Goal: Obtain resource: Download file/media

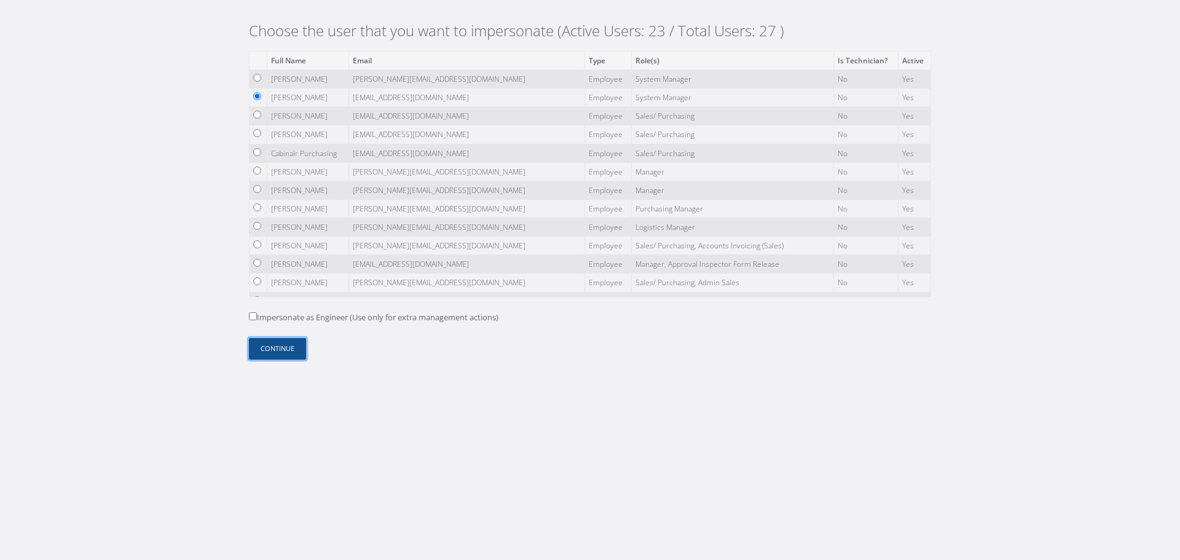
click at [280, 353] on button "Continue" at bounding box center [277, 349] width 57 height 22
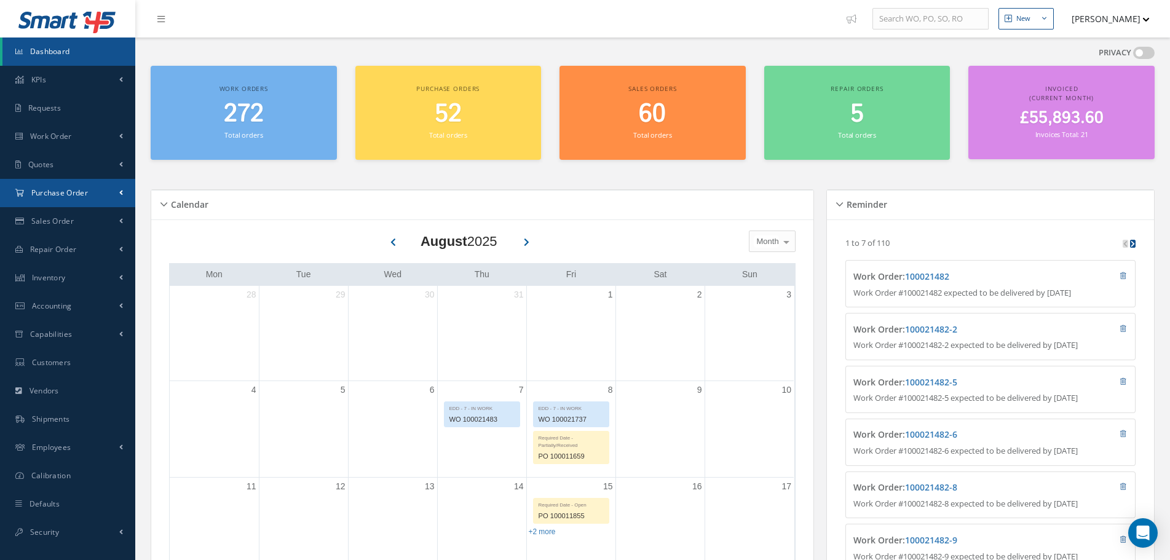
click at [79, 197] on span "Purchase Order" at bounding box center [59, 192] width 57 height 10
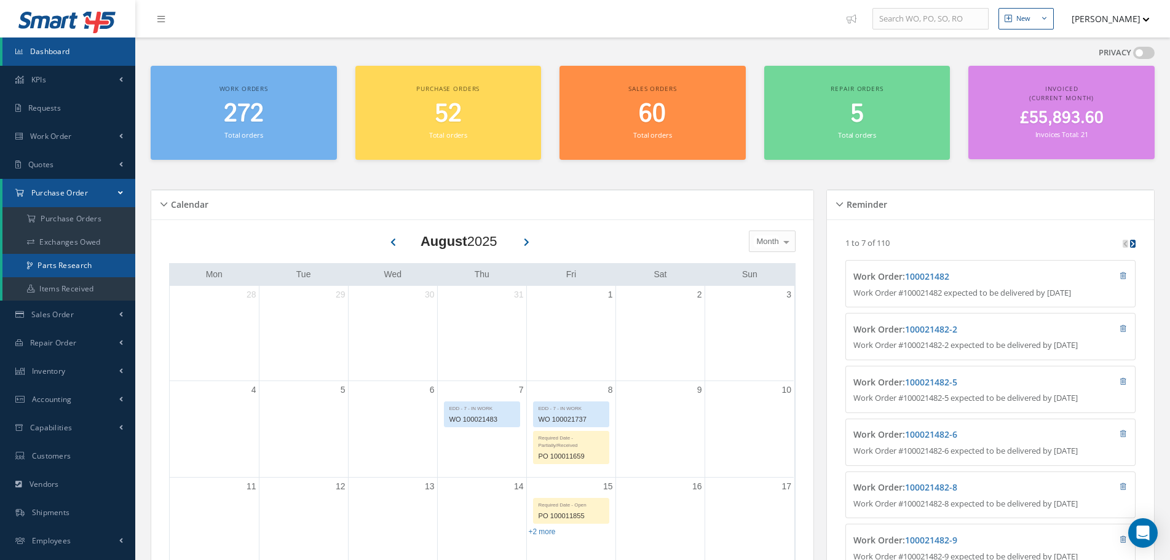
click at [90, 261] on link "Parts Research" at bounding box center [68, 265] width 133 height 23
click at [81, 278] on link "Items Received" at bounding box center [68, 288] width 133 height 23
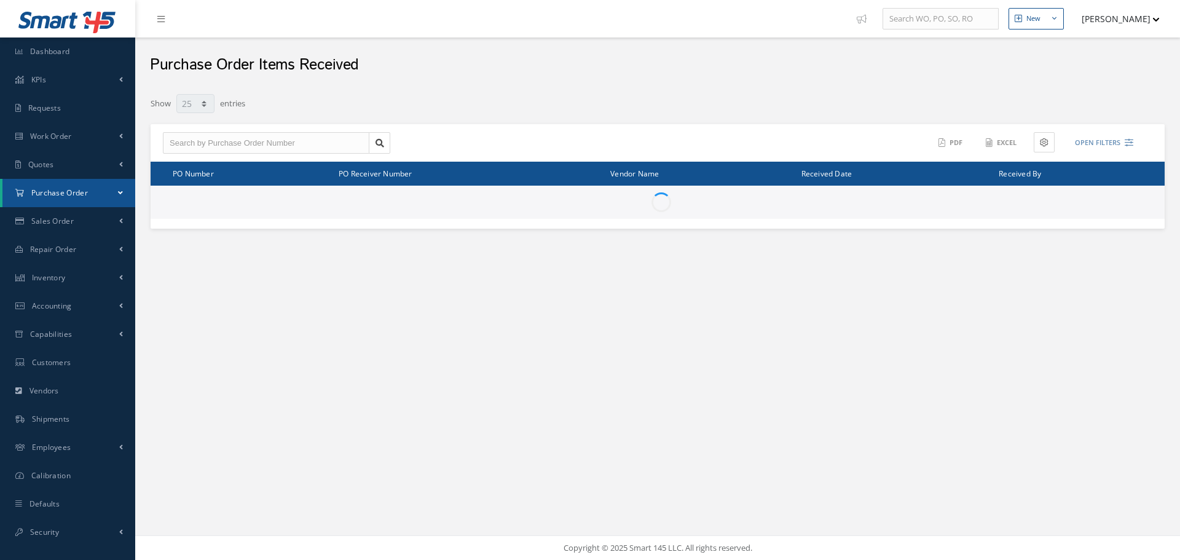
select select "25"
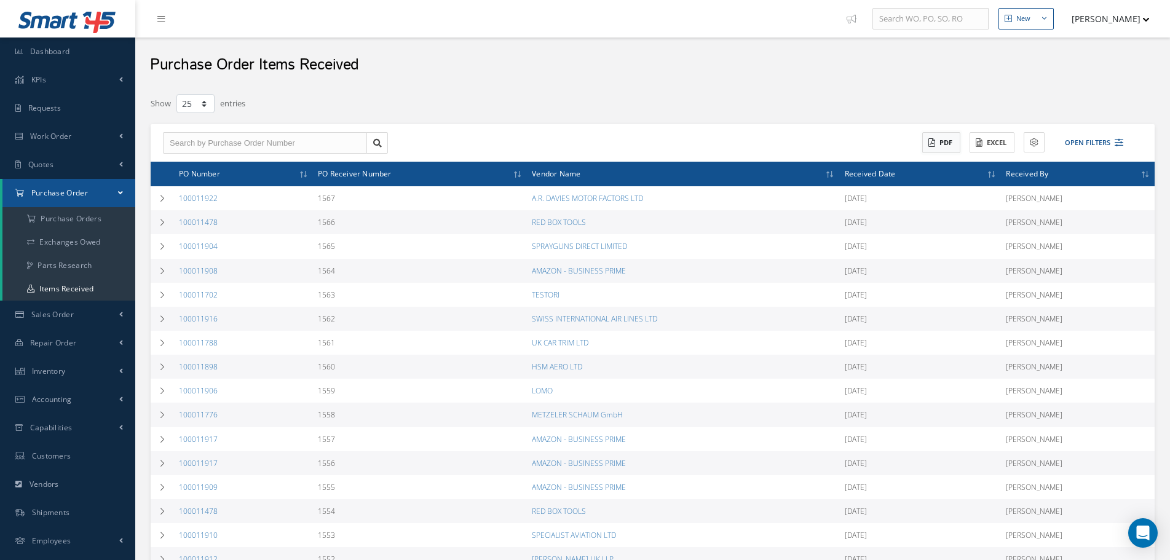
click at [935, 141] on button "PDF" at bounding box center [941, 143] width 38 height 22
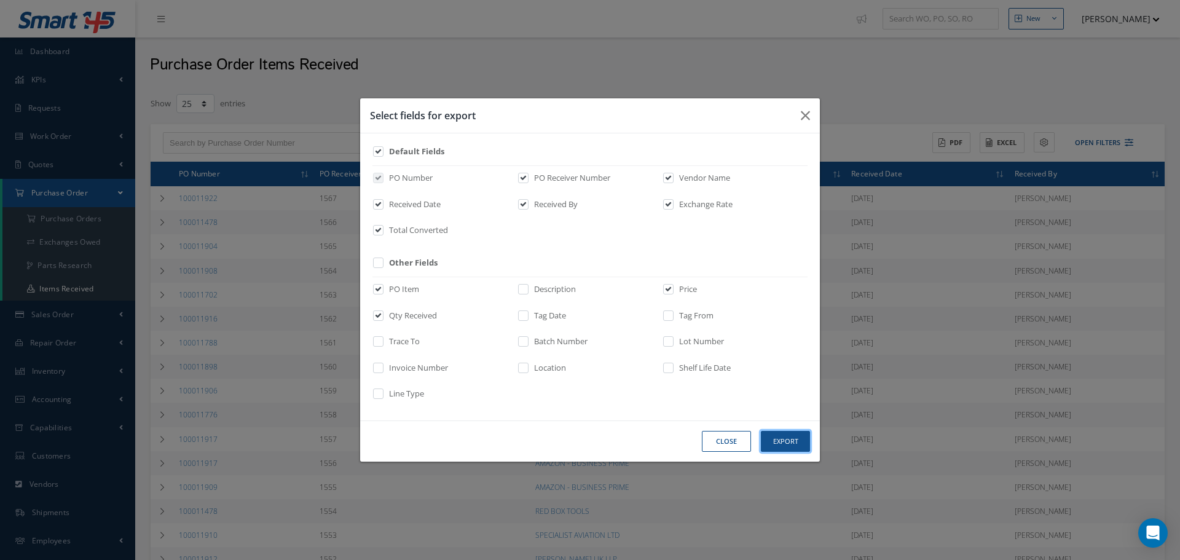
click at [781, 439] on button "Export" at bounding box center [785, 442] width 49 height 22
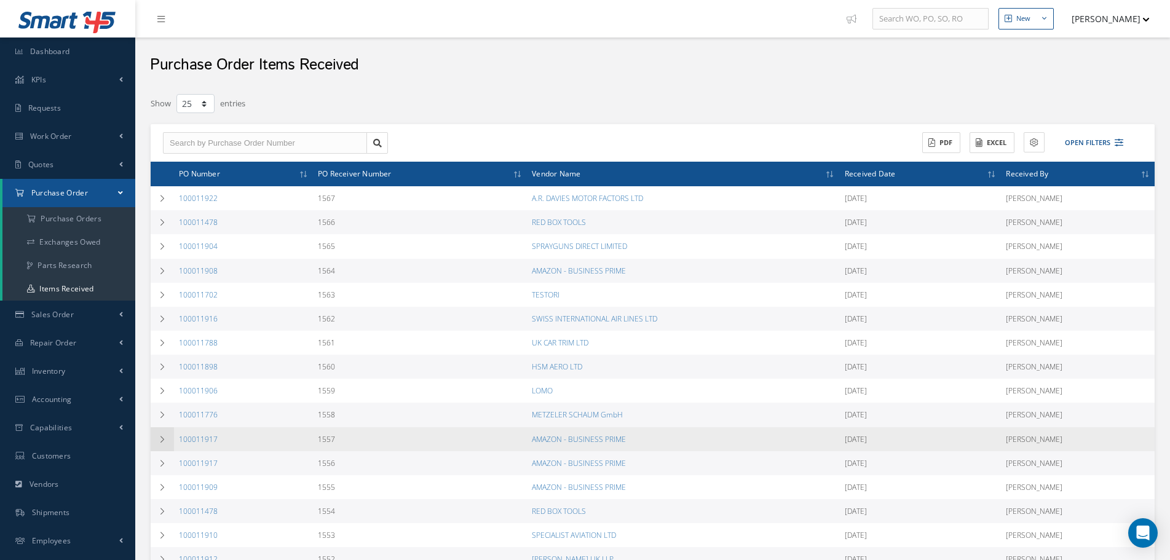
drag, startPoint x: 233, startPoint y: 445, endPoint x: 171, endPoint y: 443, distance: 62.1
click at [171, 443] on tr "100011917 1557 AMAZON - BUSINESS PRIME [DATE] [PERSON_NAME] PO Item Description…" at bounding box center [653, 439] width 1004 height 24
copy tr "100011917"
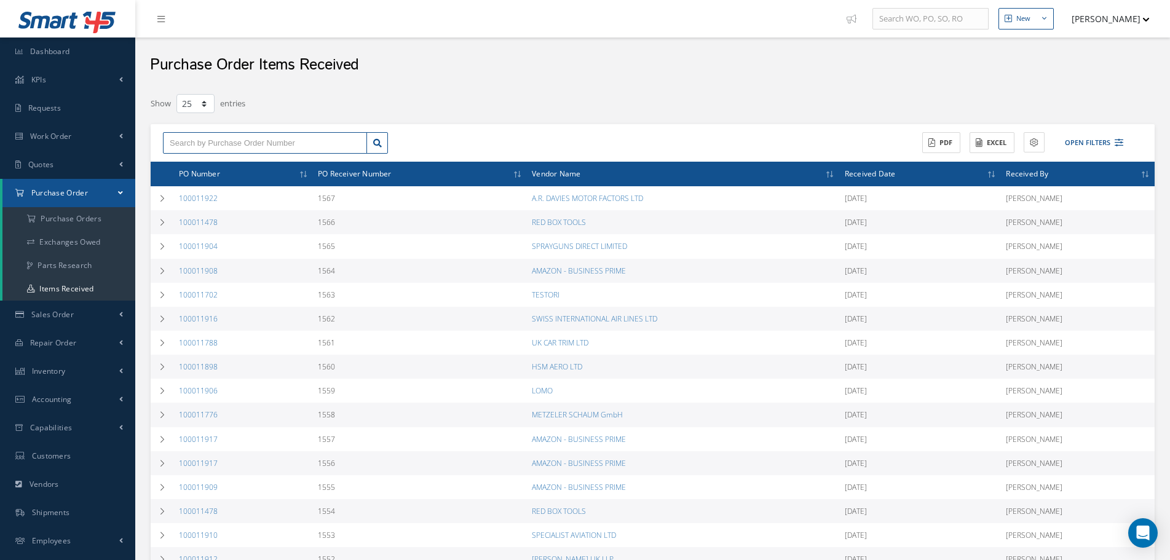
click at [252, 152] on input "text" at bounding box center [265, 143] width 204 height 22
paste input "100011917"
type input "100011917"
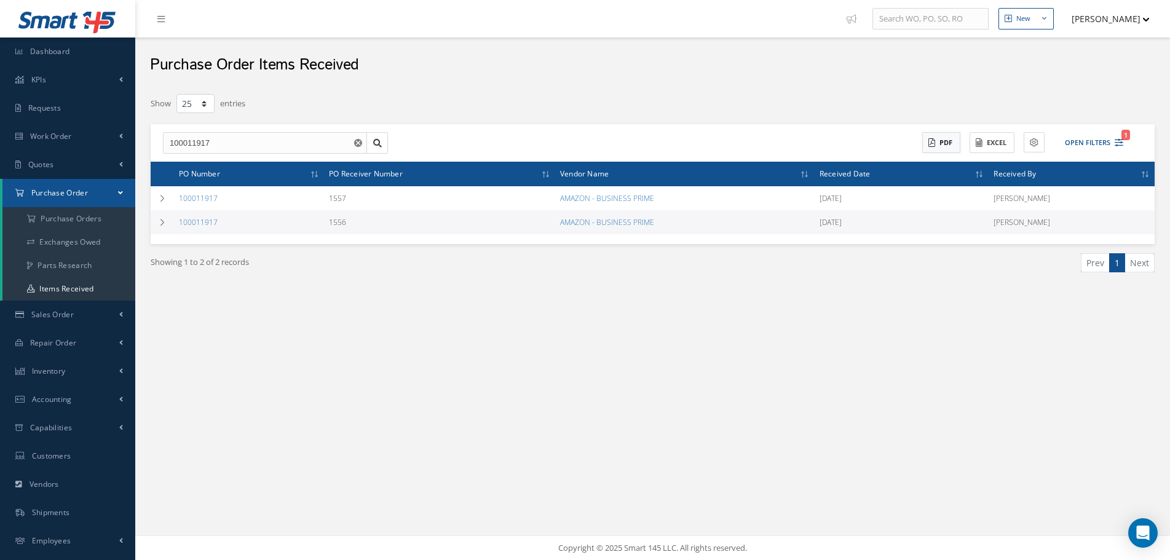
click at [945, 135] on button "PDF" at bounding box center [941, 143] width 38 height 22
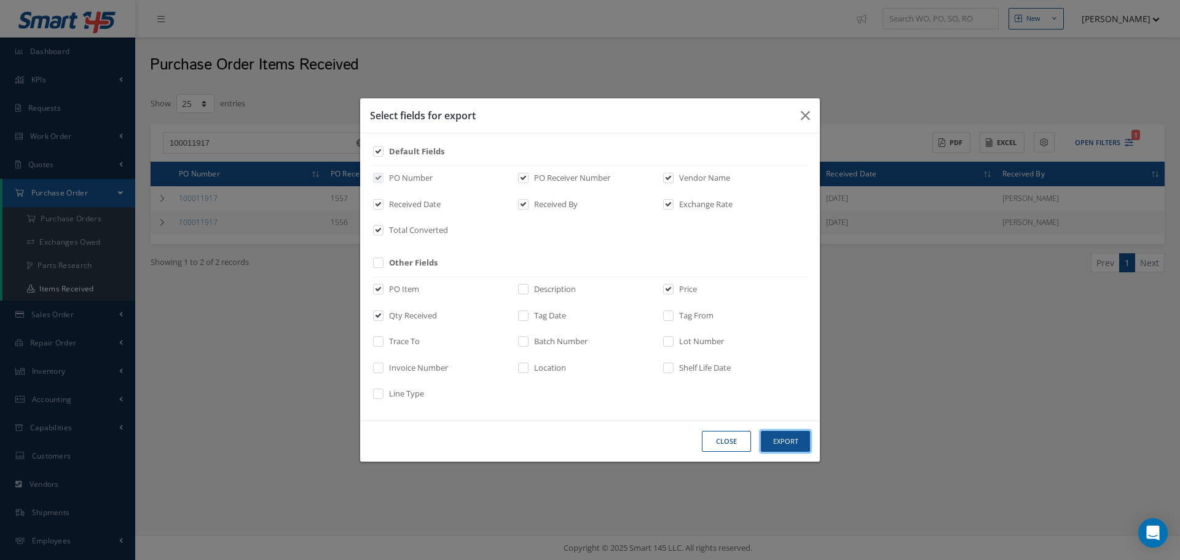
click at [787, 437] on button "Export" at bounding box center [785, 442] width 49 height 22
